Goal: Transaction & Acquisition: Purchase product/service

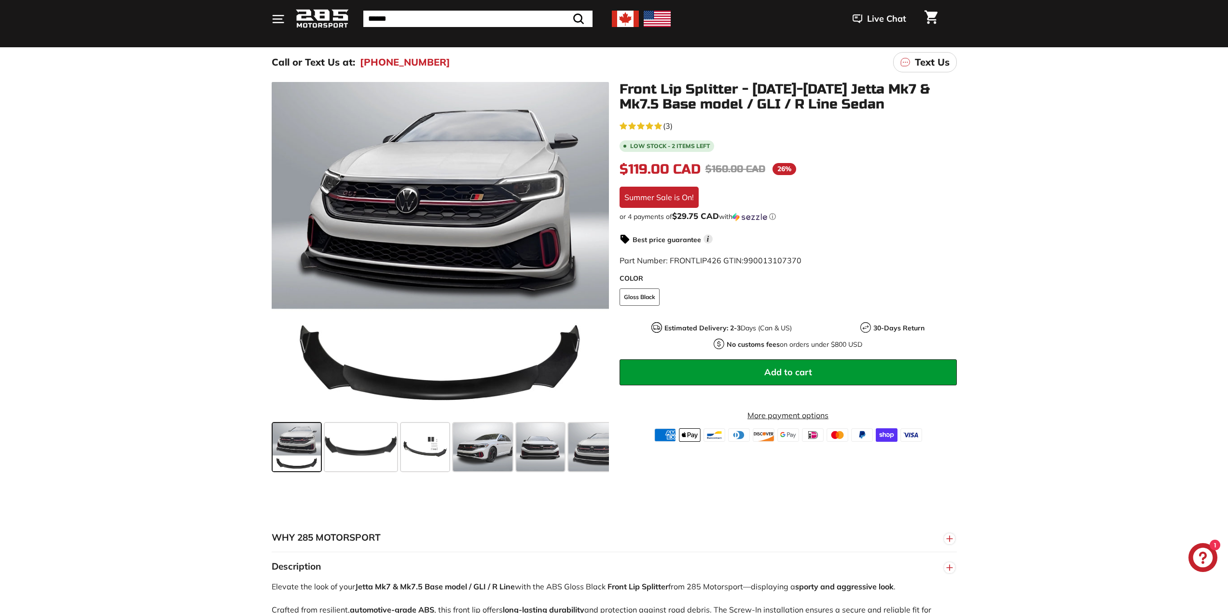
scroll to position [97, 0]
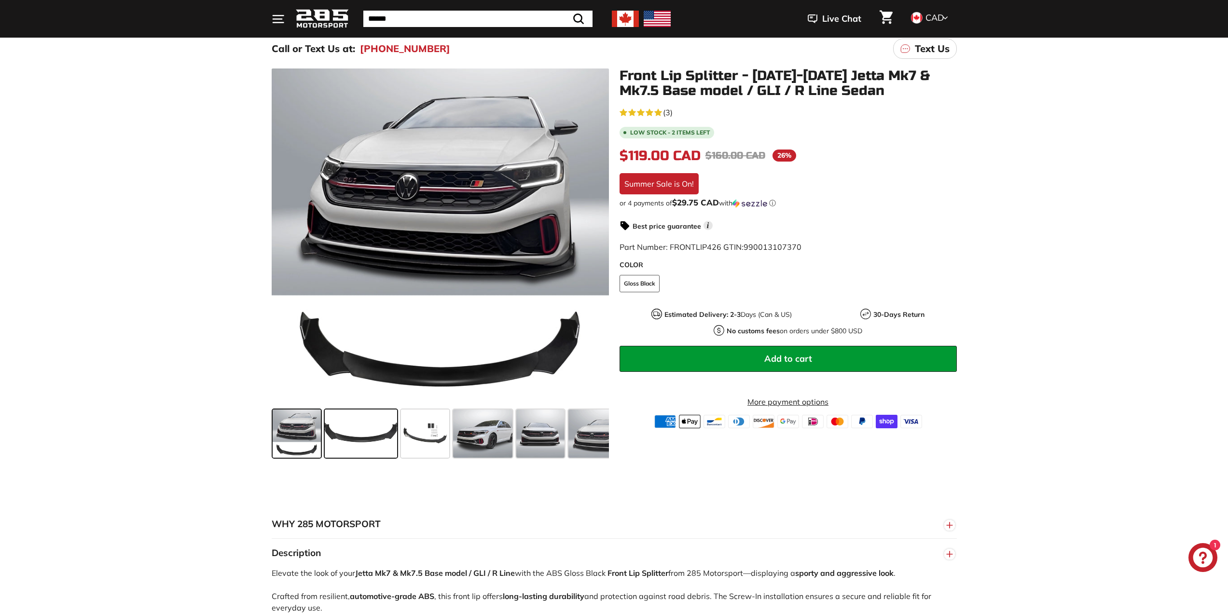
click at [357, 450] on span at bounding box center [361, 434] width 72 height 48
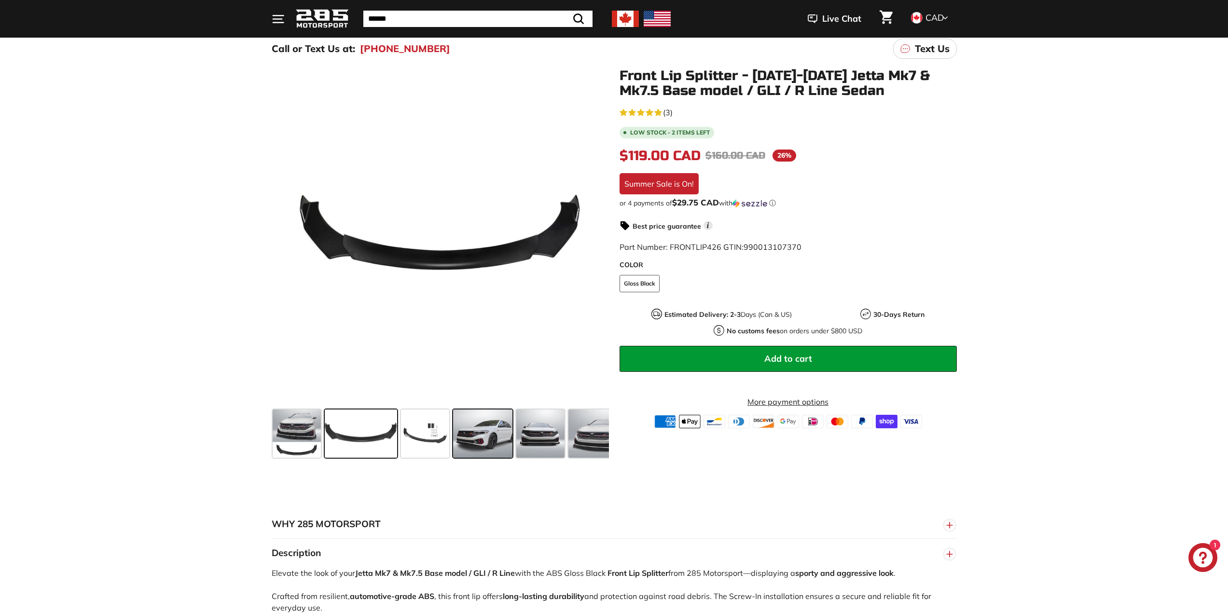
click at [462, 436] on span at bounding box center [483, 434] width 60 height 48
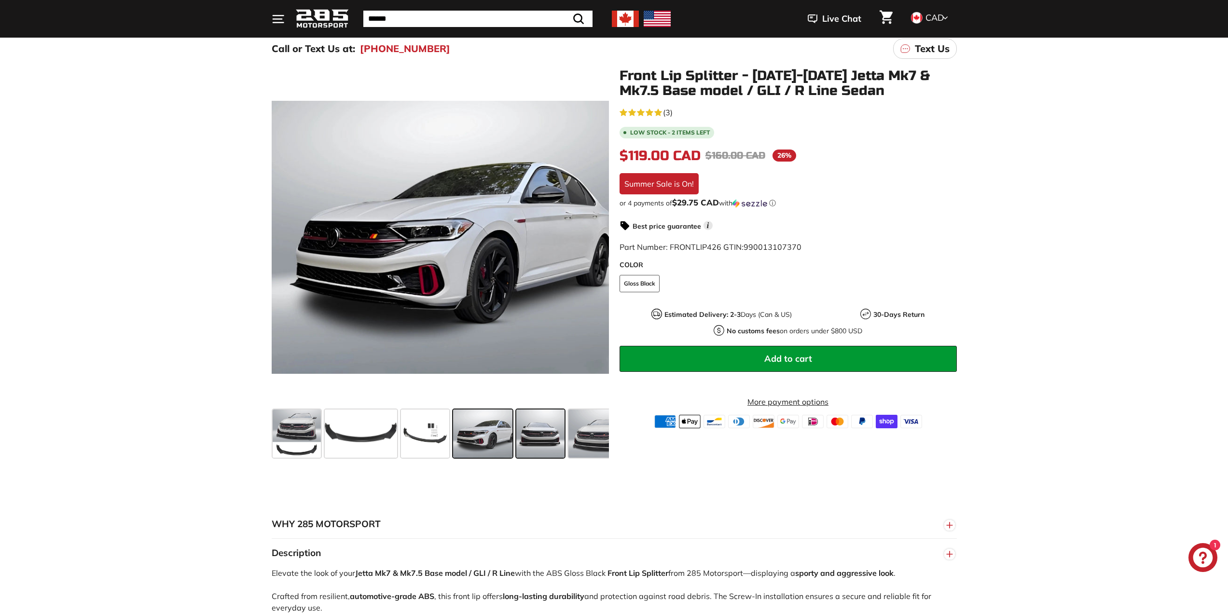
click at [551, 438] on span at bounding box center [540, 434] width 48 height 48
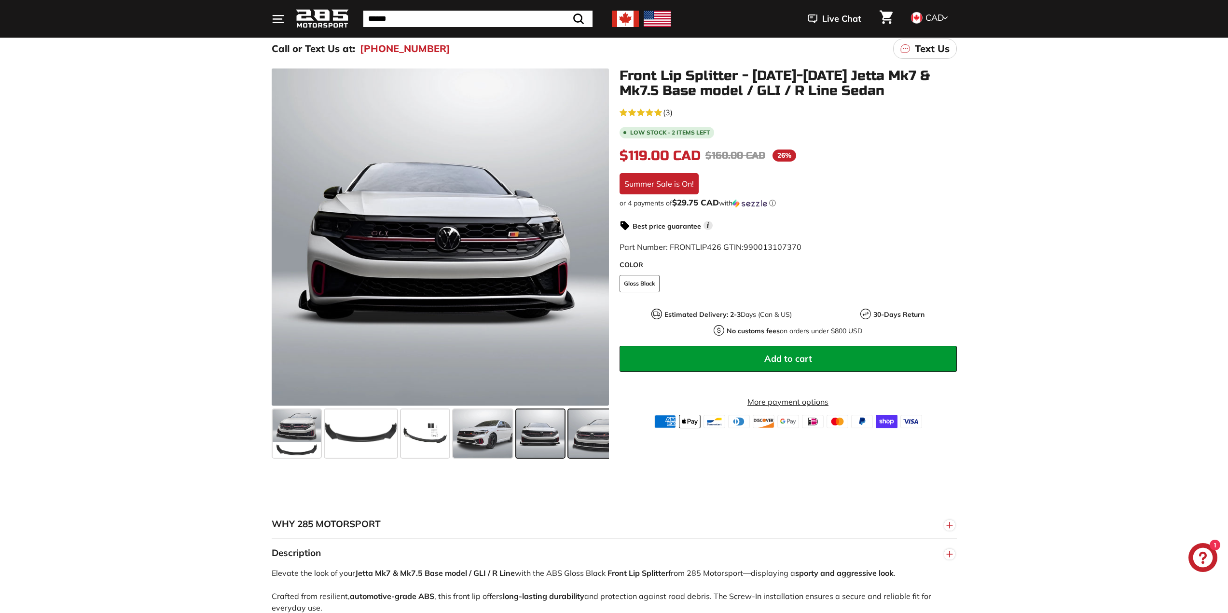
click at [580, 439] on span at bounding box center [596, 434] width 57 height 48
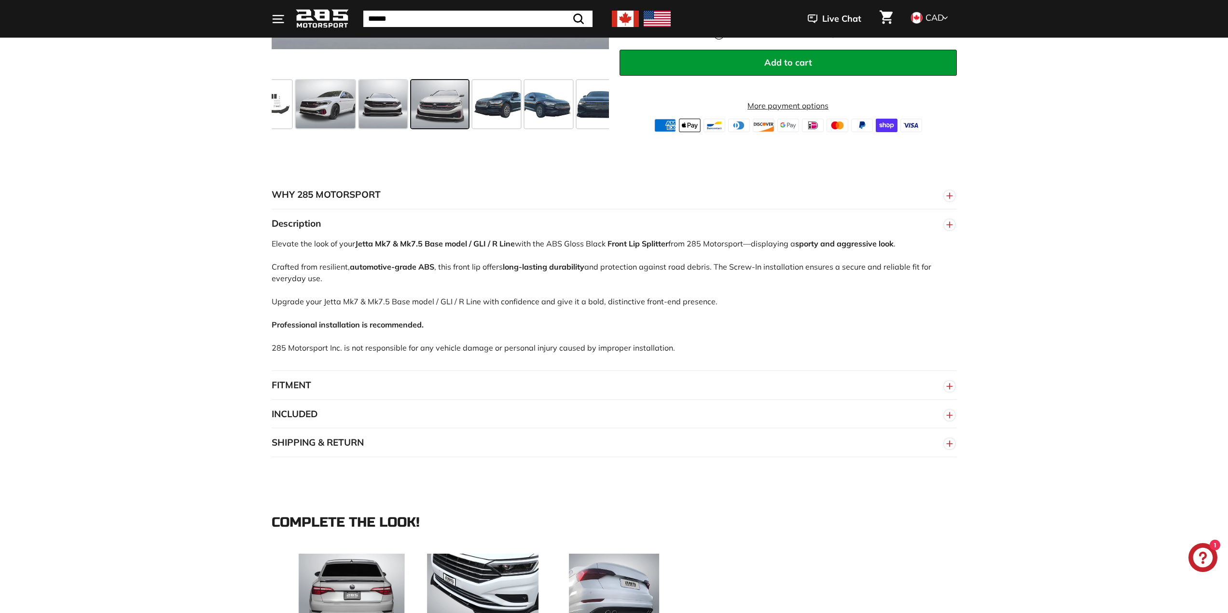
scroll to position [434, 0]
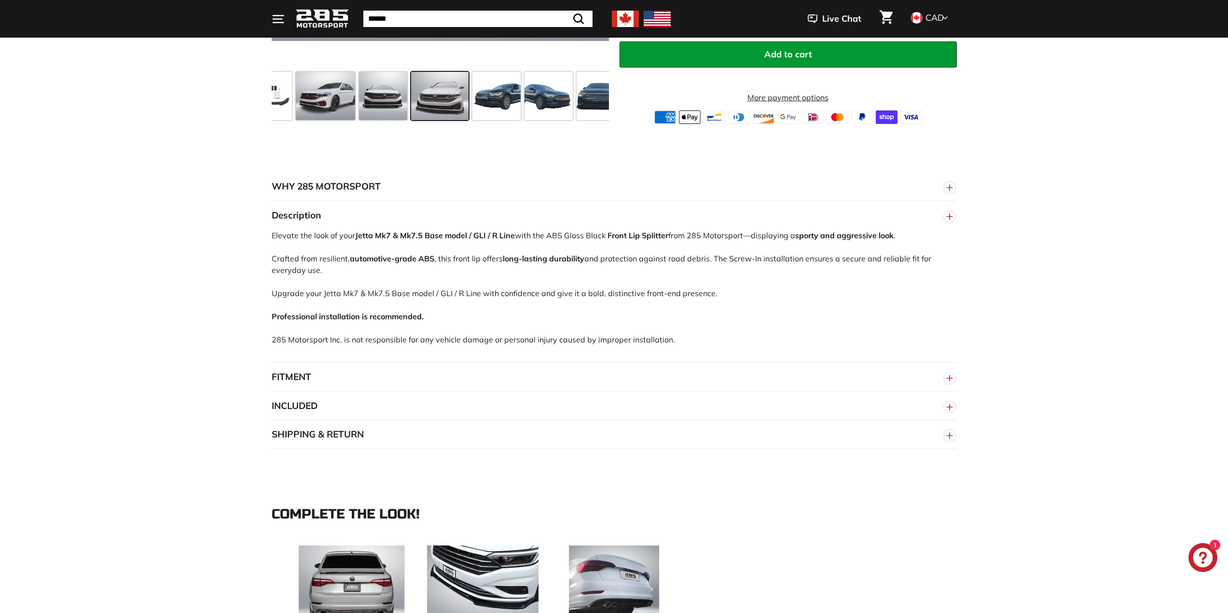
click at [348, 369] on button "FITMENT" at bounding box center [614, 377] width 685 height 29
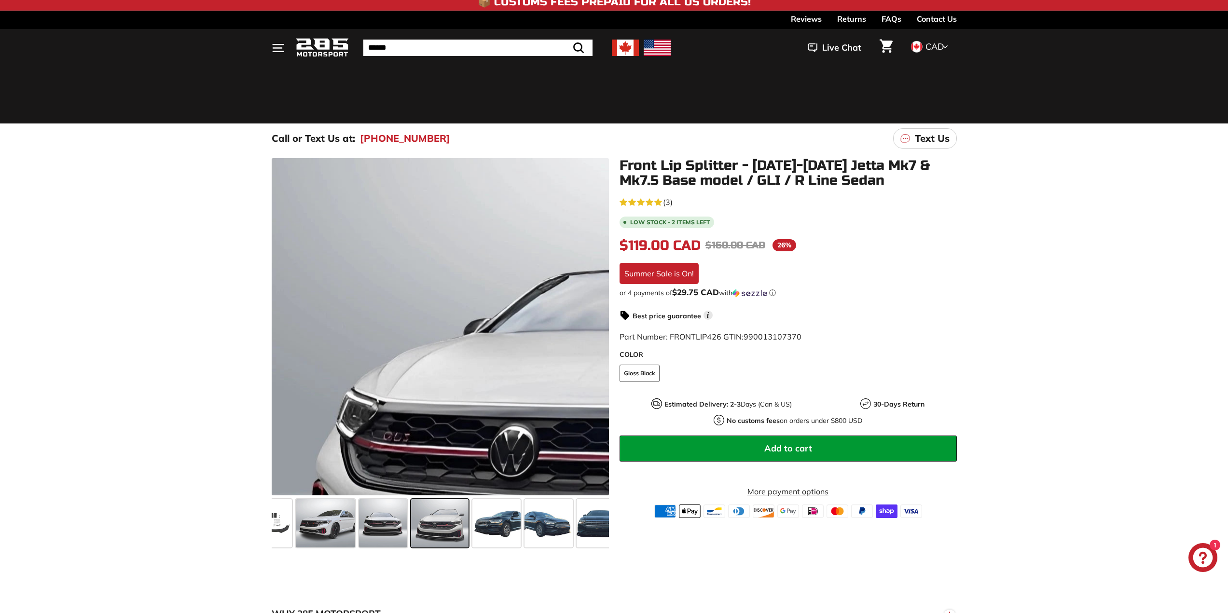
scroll to position [0, 0]
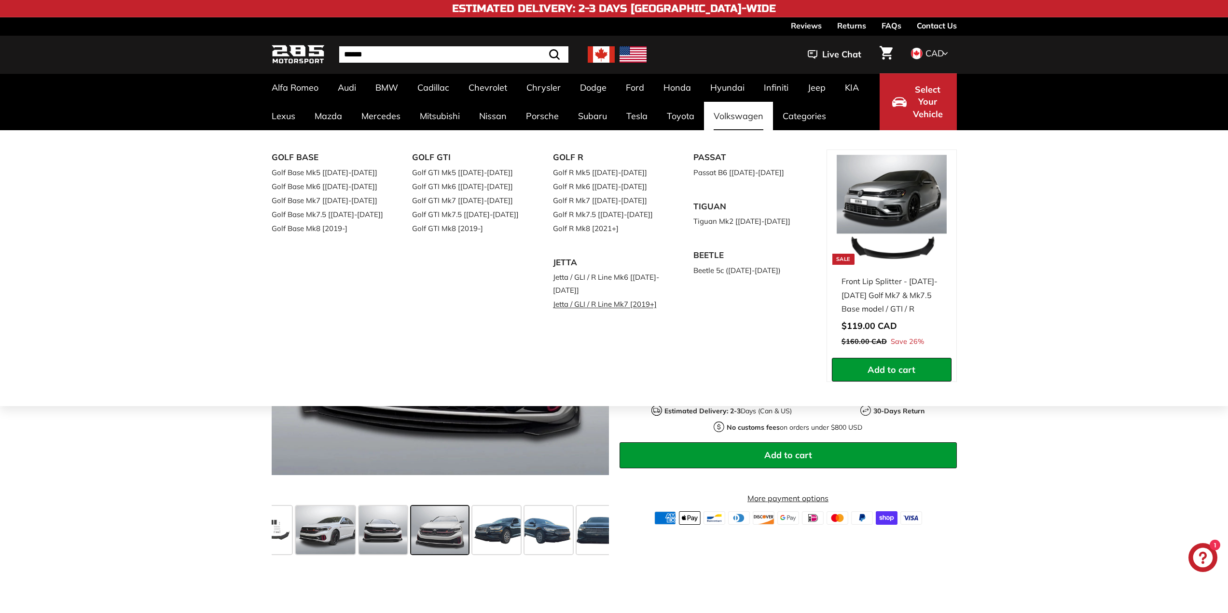
click at [583, 308] on link "Jetta / GLI / R Line Mk7 [2019+]" at bounding box center [610, 304] width 114 height 14
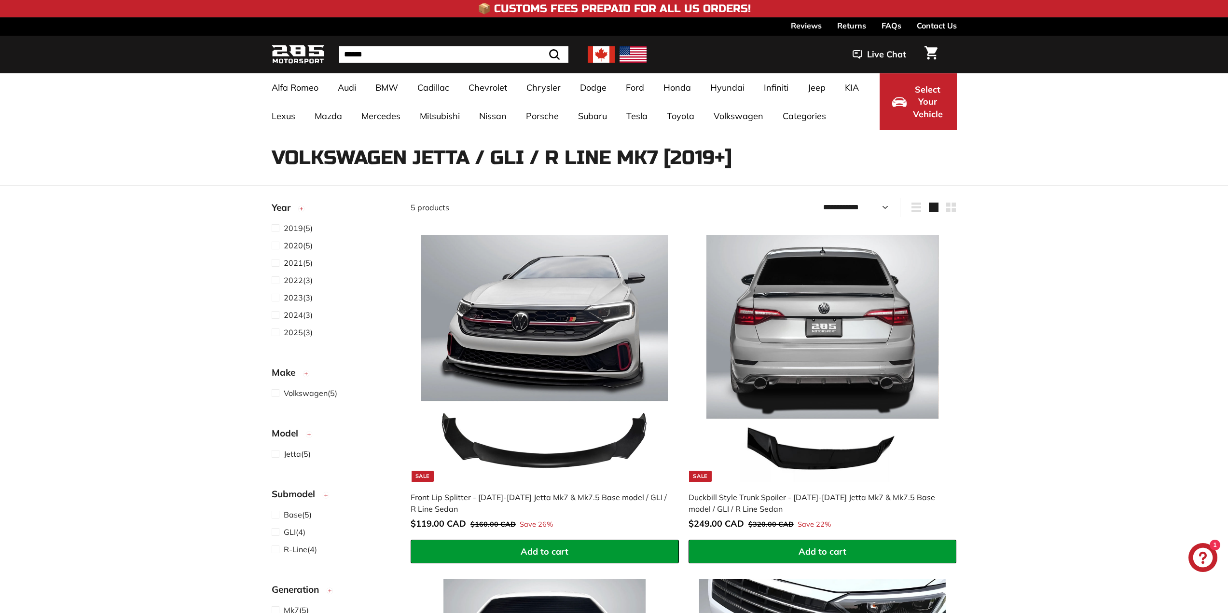
select select "**********"
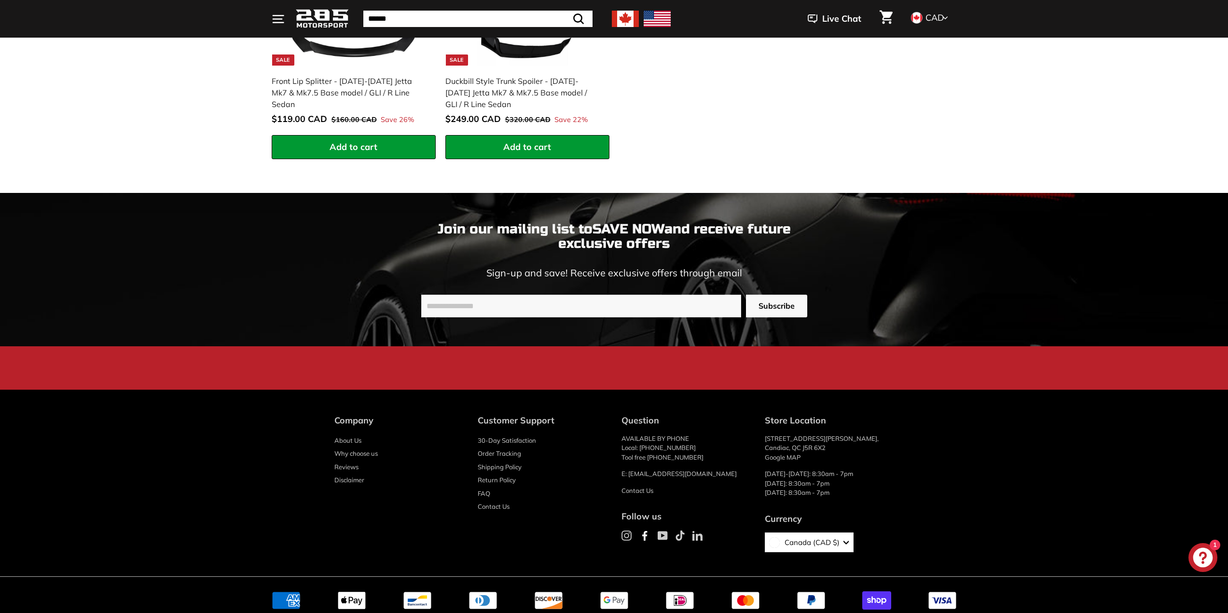
scroll to position [1496, 0]
